Goal: Find specific page/section: Find specific page/section

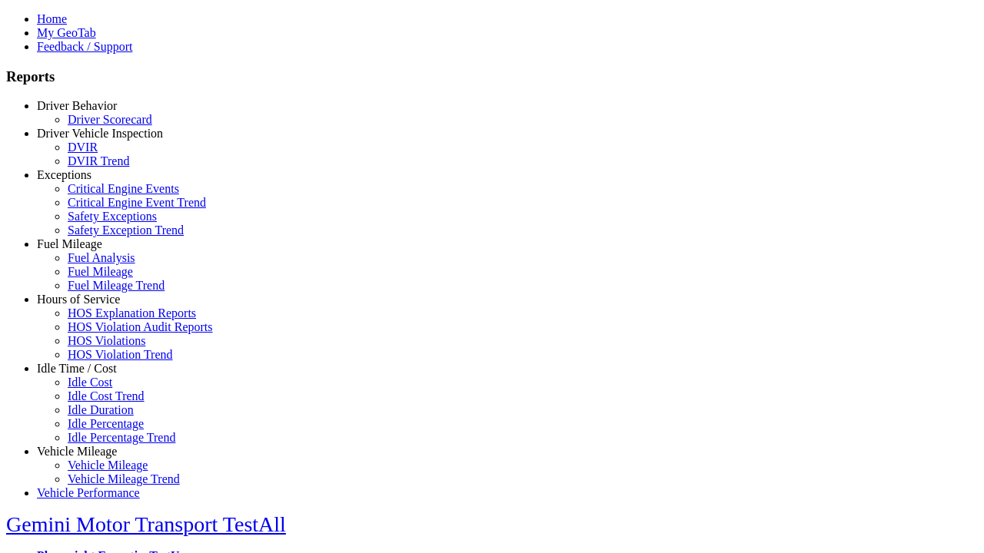
click at [88, 112] on link "Driver Behavior" at bounding box center [77, 105] width 80 height 13
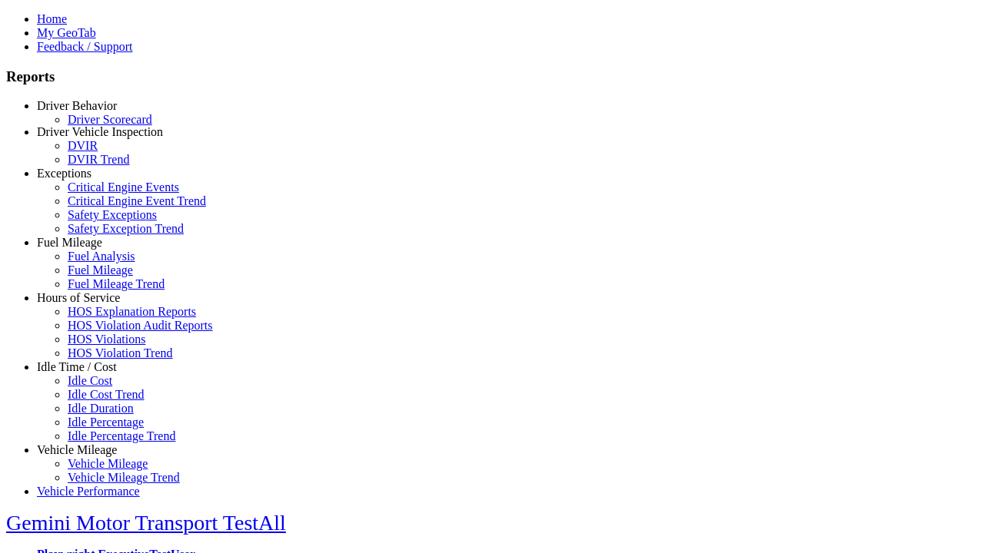
scroll to position [1, 0]
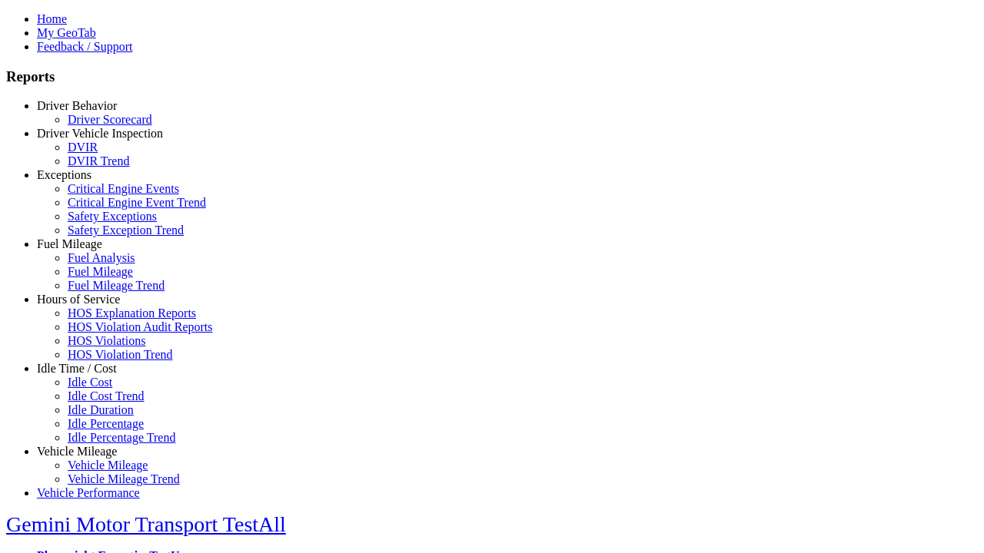
click at [100, 126] on link "Driver Scorecard" at bounding box center [110, 119] width 85 height 13
